Goal: Task Accomplishment & Management: Complete application form

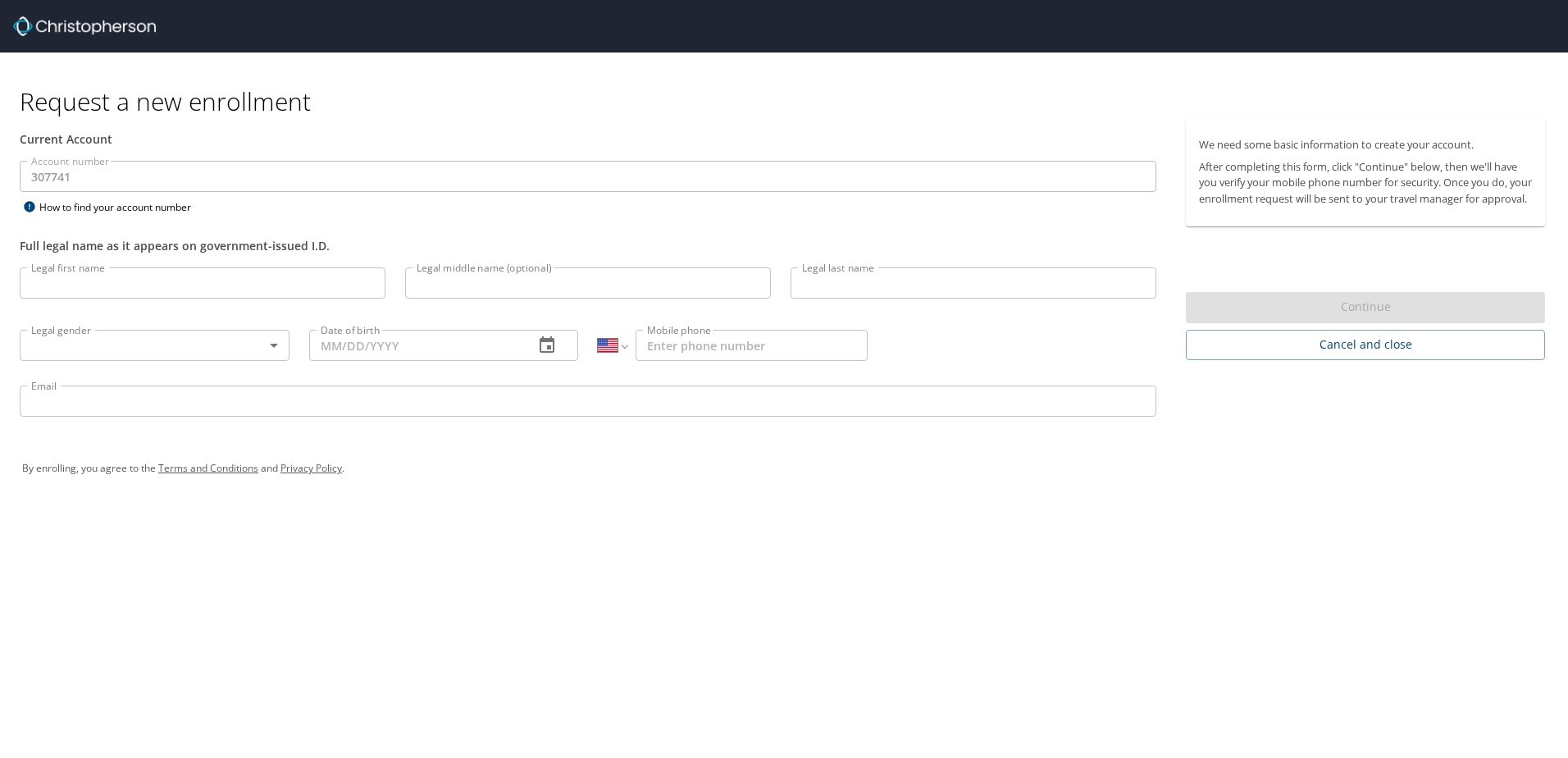
select select "US"
click at [115, 293] on input "Legal first name" at bounding box center [202, 283] width 366 height 31
type input "Abbigail"
type input "Mezil"
type input "[EMAIL_ADDRESS][DOMAIN_NAME]"
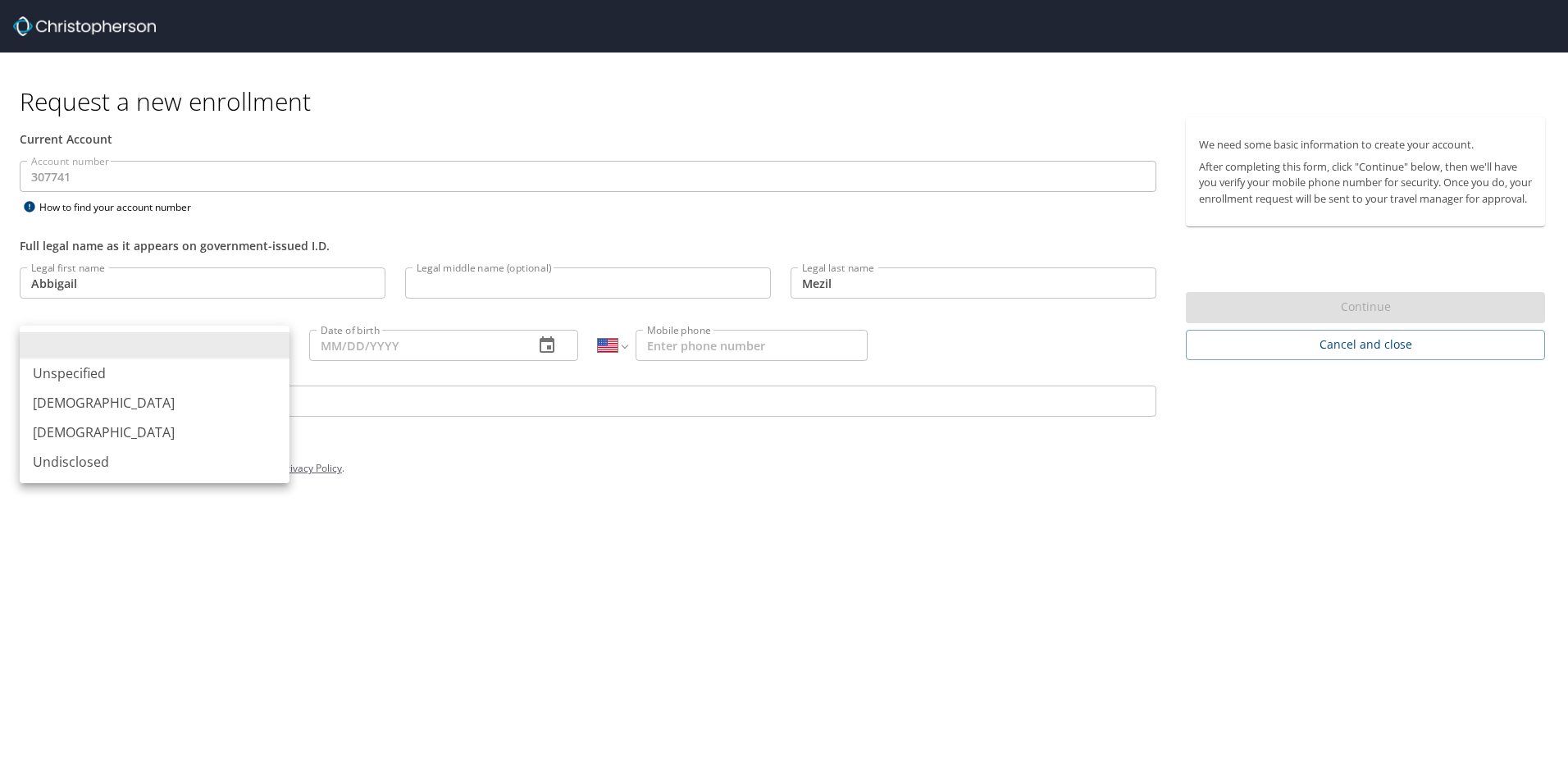
click at [109, 345] on body "Request a new enrollment Current Account Account number 307741 Account number H…" at bounding box center [784, 379] width 1568 height 758
click at [107, 424] on li "[DEMOGRAPHIC_DATA]" at bounding box center [155, 431] width 270 height 29
type input "[DEMOGRAPHIC_DATA]"
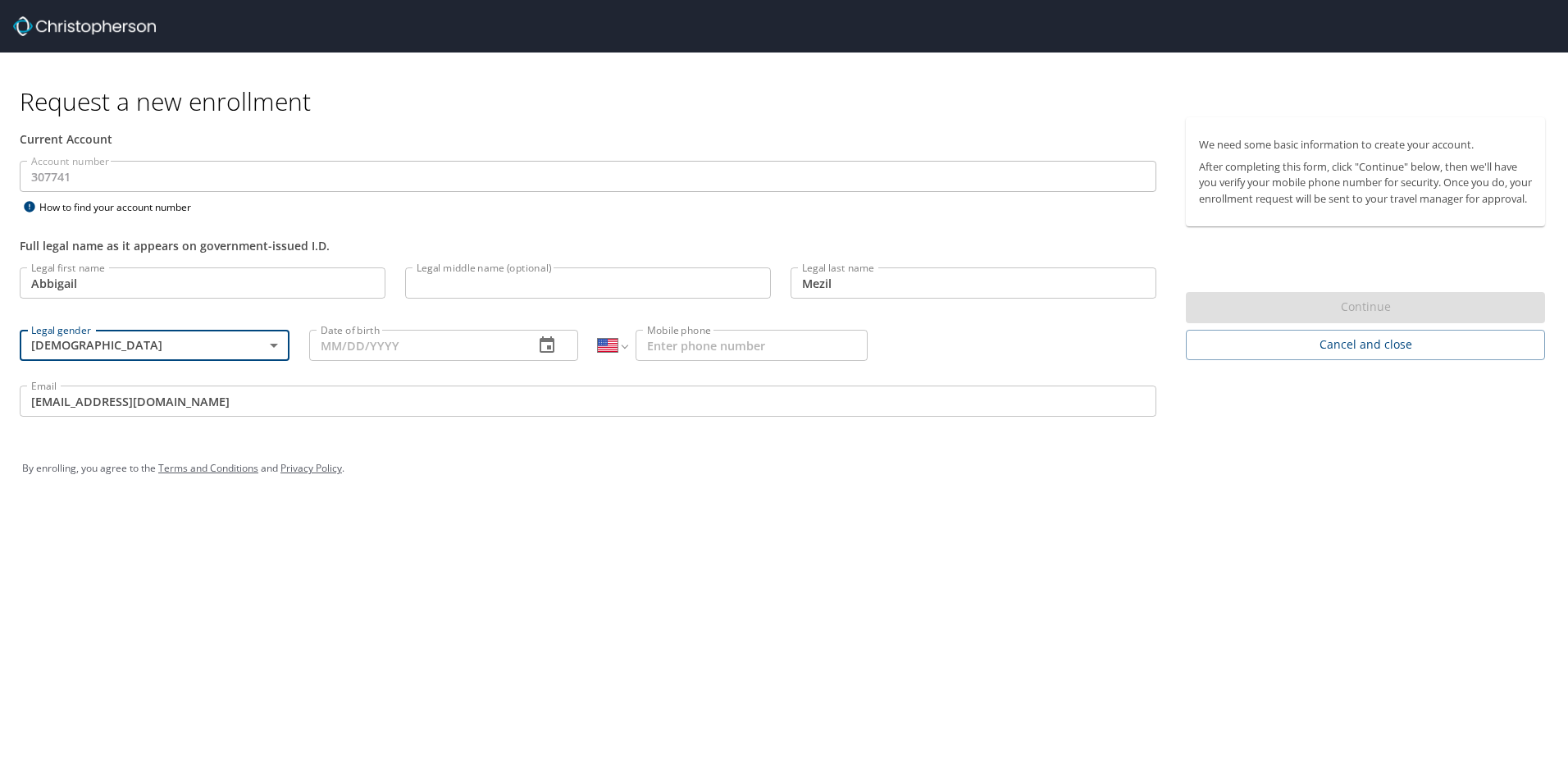
click at [774, 349] on input "Mobile phone" at bounding box center [751, 345] width 232 height 31
type input "[PHONE_NUMBER]"
click at [436, 343] on input "Date of birth" at bounding box center [415, 345] width 212 height 31
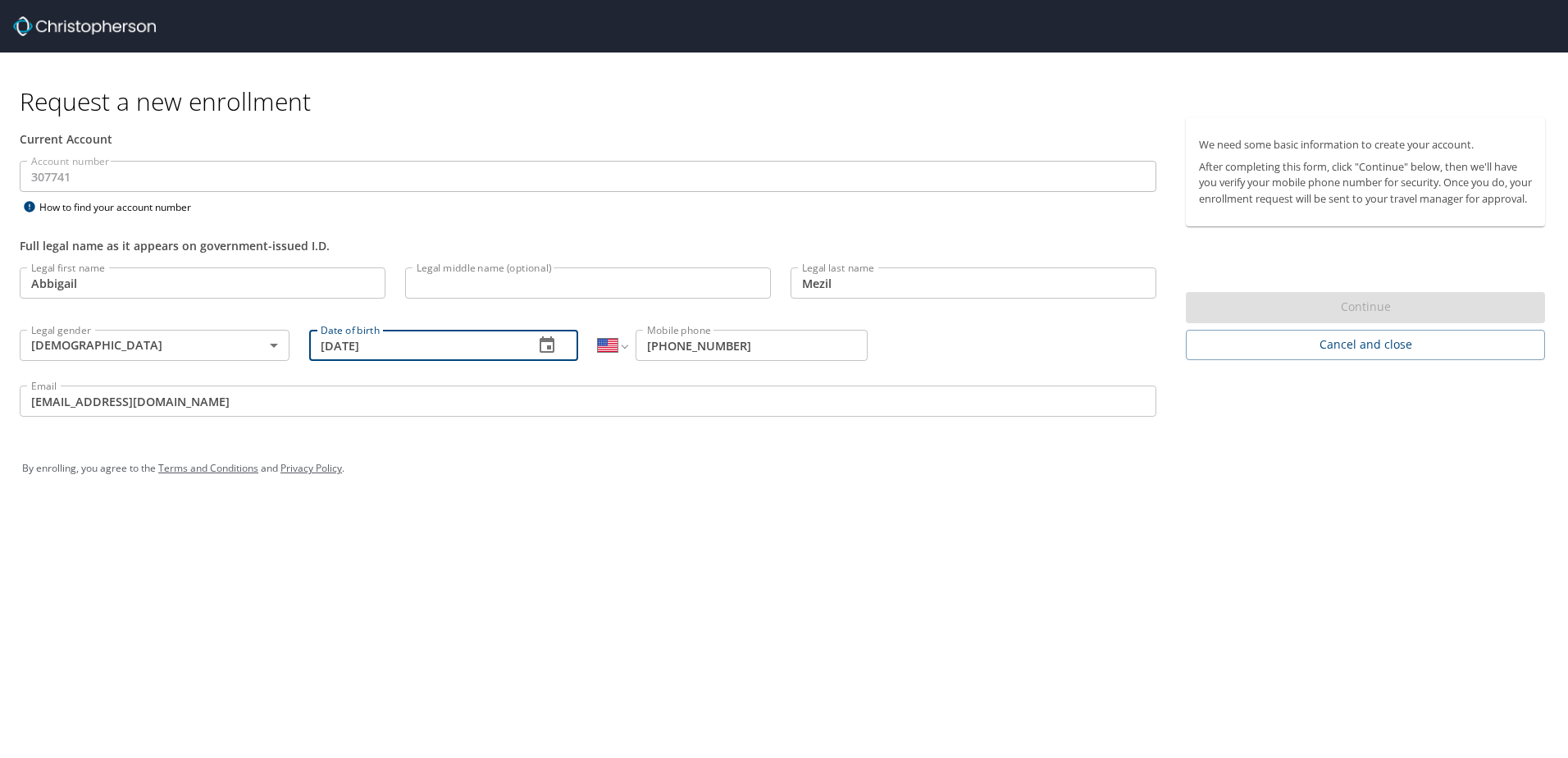
type input "[DATE]"
click at [407, 470] on div "By enrolling, you agree to the Terms and Conditions and Privacy Policy ." at bounding box center [784, 468] width 1523 height 41
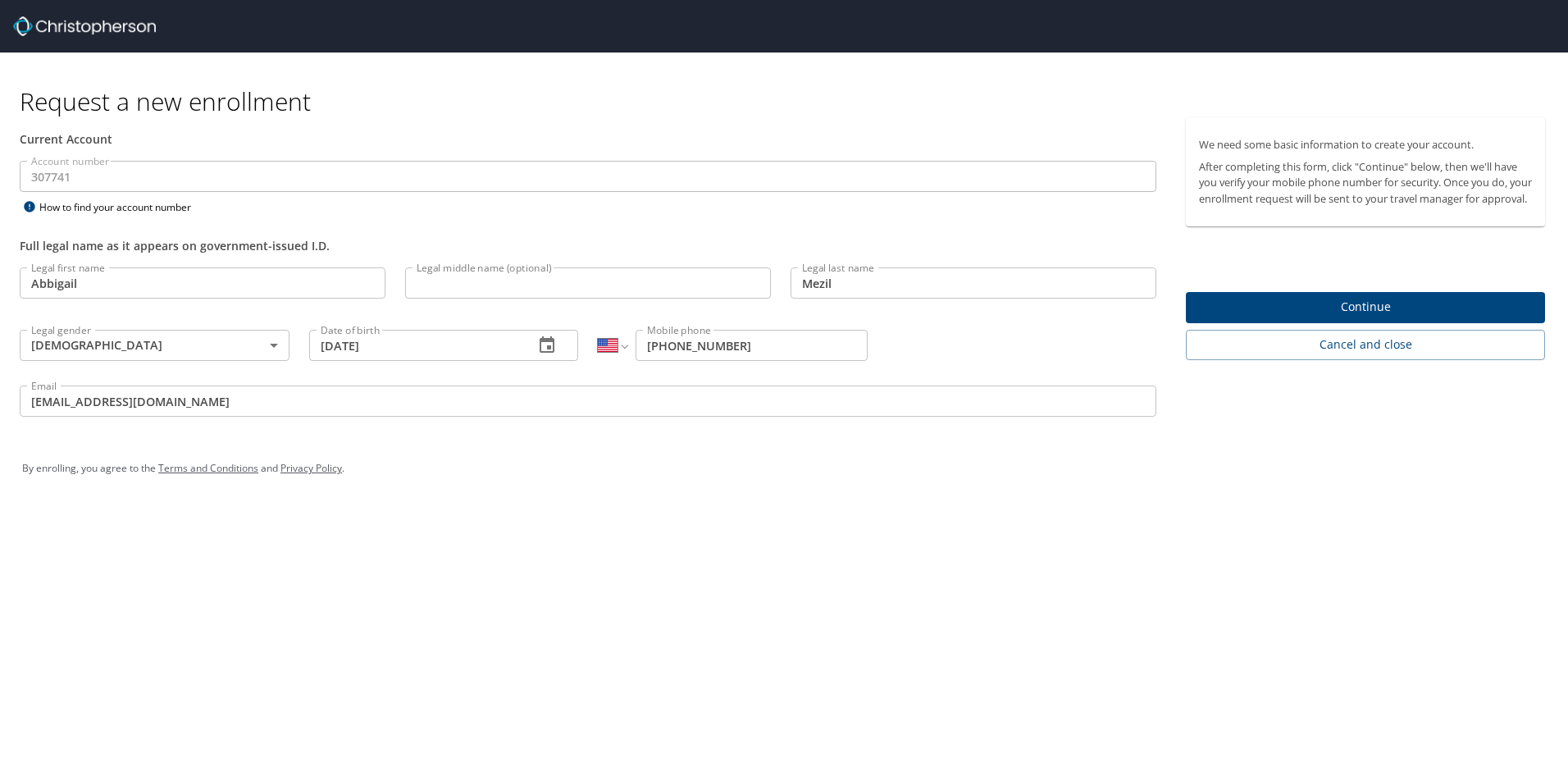
click at [1265, 317] on span "Continue" at bounding box center [1365, 306] width 333 height 20
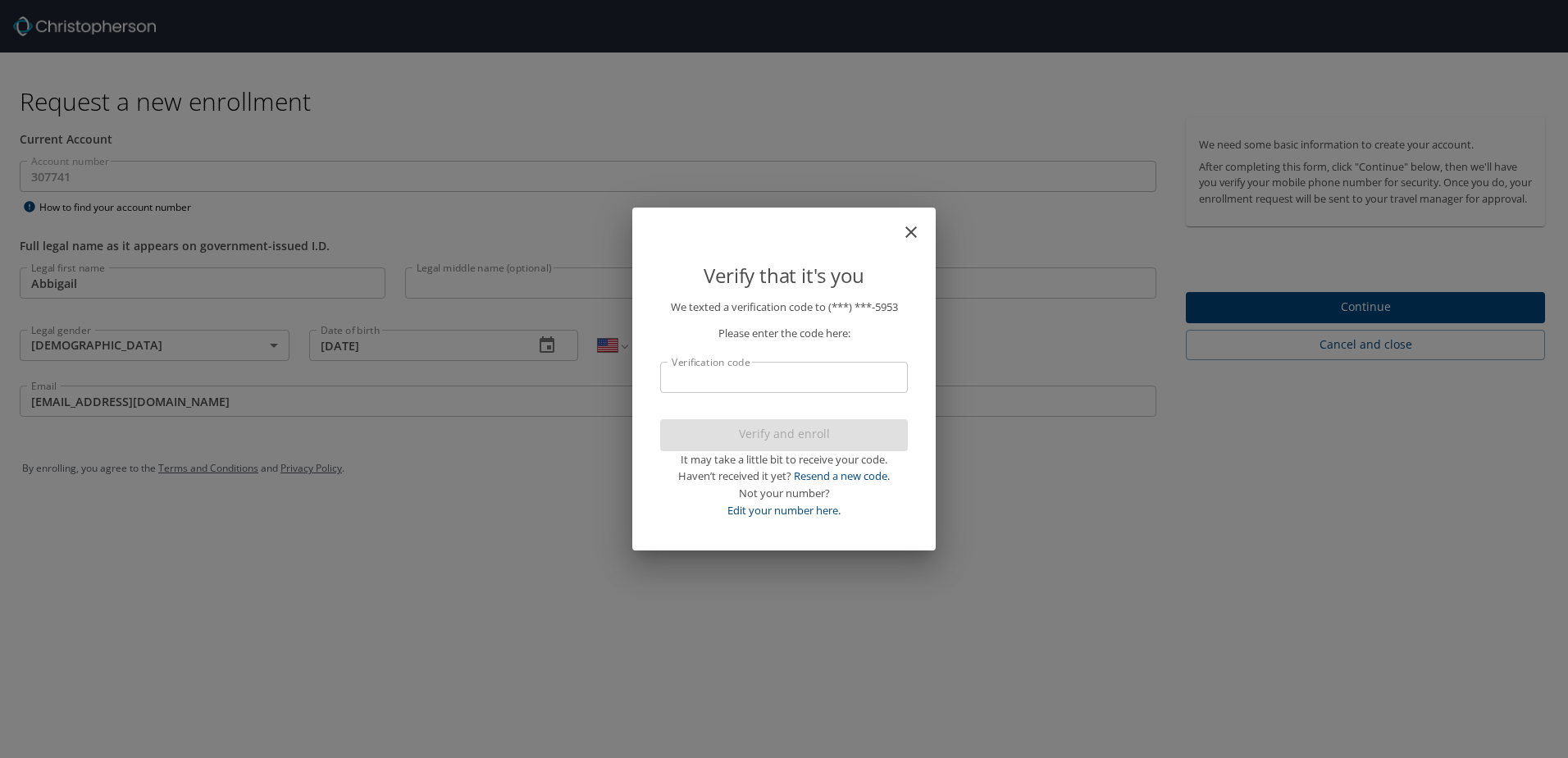
click at [835, 371] on input "Verification code" at bounding box center [784, 377] width 248 height 31
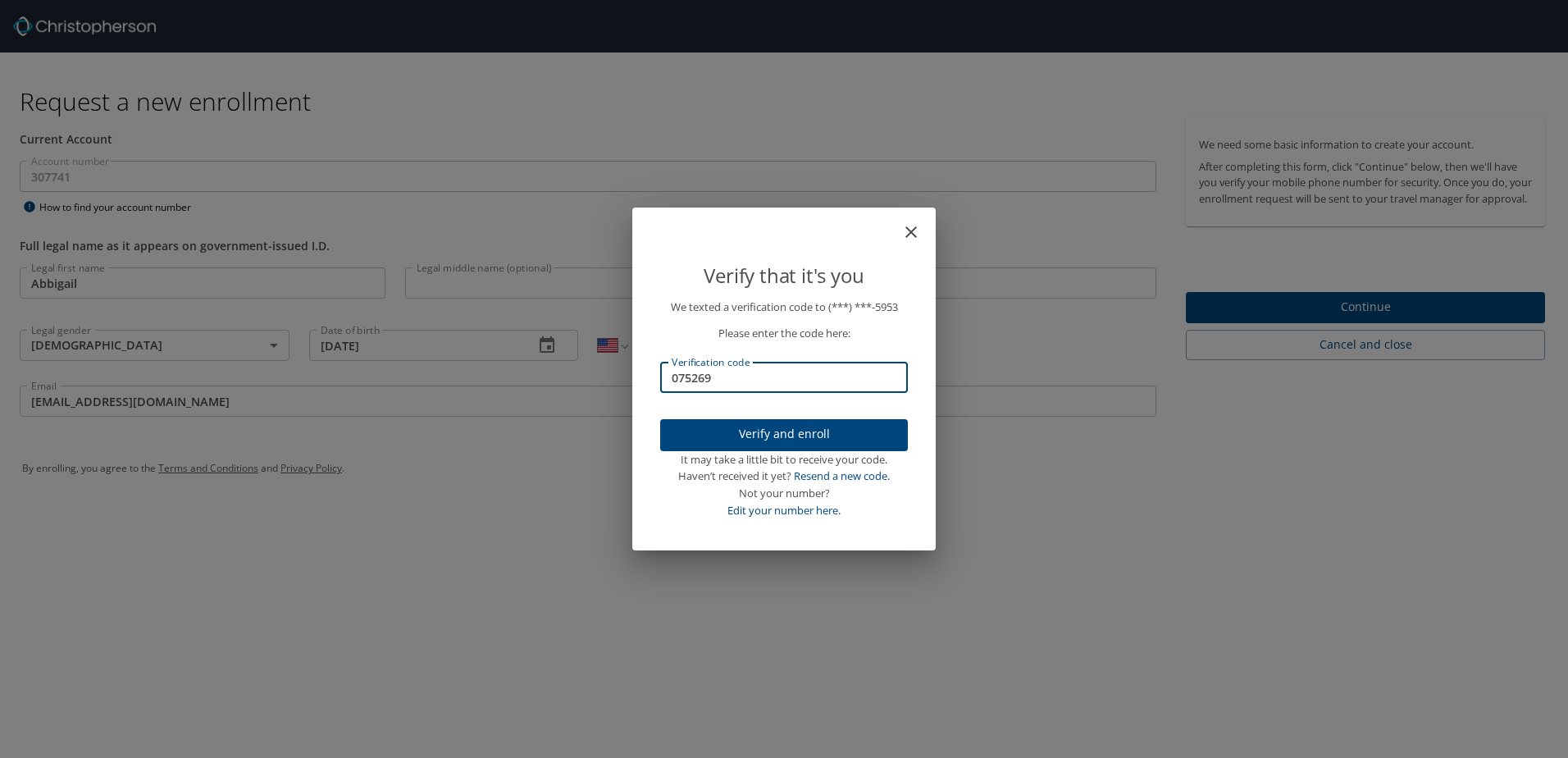
type input "075269"
click at [734, 433] on span "Verify and enroll" at bounding box center [784, 433] width 222 height 20
